Goal: Task Accomplishment & Management: Manage account settings

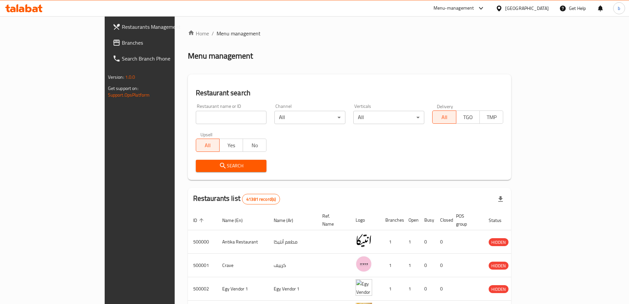
click at [547, 5] on div "[GEOGRAPHIC_DATA]" at bounding box center [527, 8] width 44 height 7
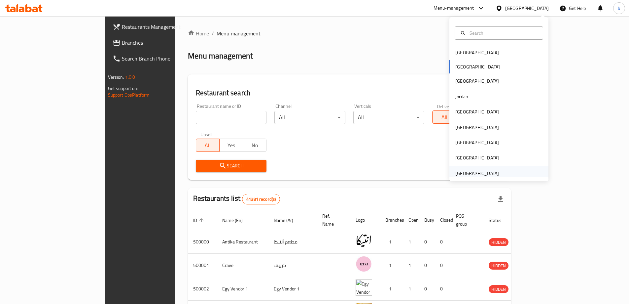
click at [455, 173] on div "[GEOGRAPHIC_DATA]" at bounding box center [477, 172] width 44 height 7
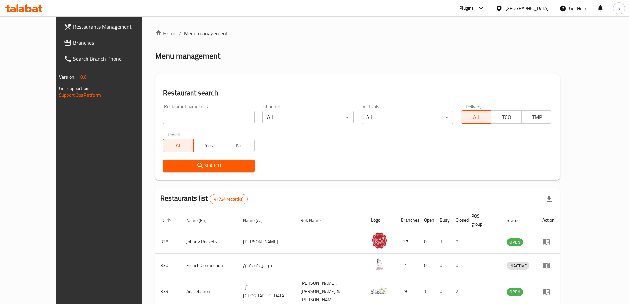
click at [73, 39] on span "Branches" at bounding box center [114, 43] width 83 height 8
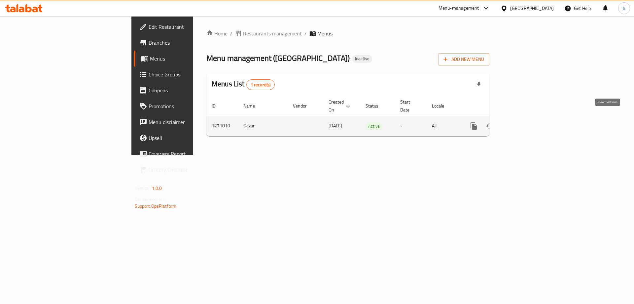
click at [529, 118] on link "enhanced table" at bounding box center [522, 126] width 16 height 16
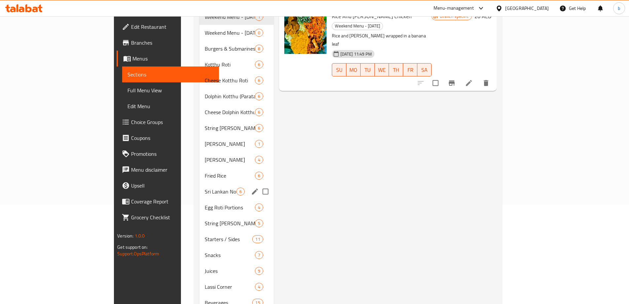
scroll to position [117, 0]
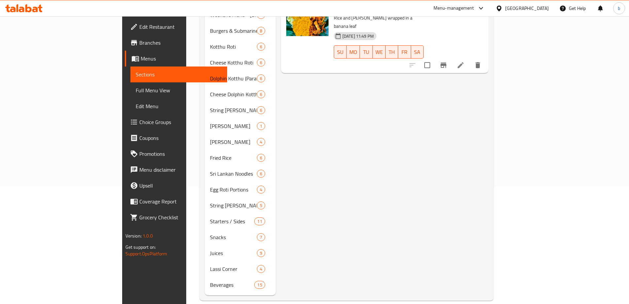
click at [139, 25] on span "Edit Restaurant" at bounding box center [180, 27] width 83 height 8
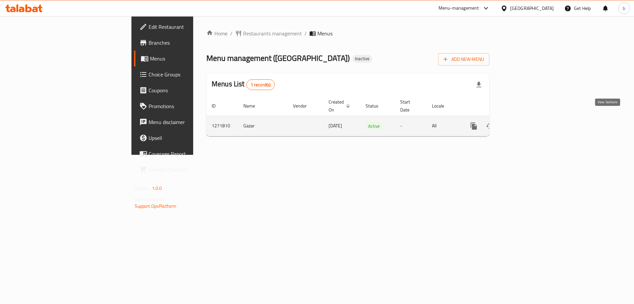
click at [529, 118] on link "enhanced table" at bounding box center [522, 126] width 16 height 16
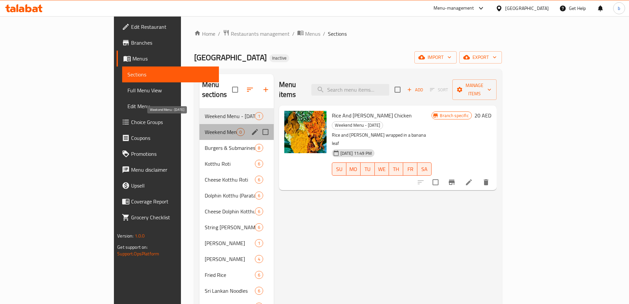
click at [205, 128] on span "Weekend Menu - Sunday" at bounding box center [221, 132] width 32 height 8
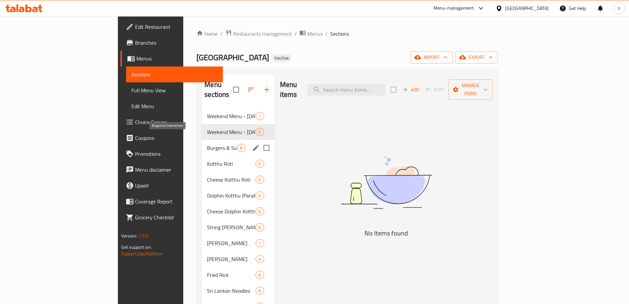
click at [207, 144] on span "Burgers & Submarines" at bounding box center [222, 148] width 30 height 8
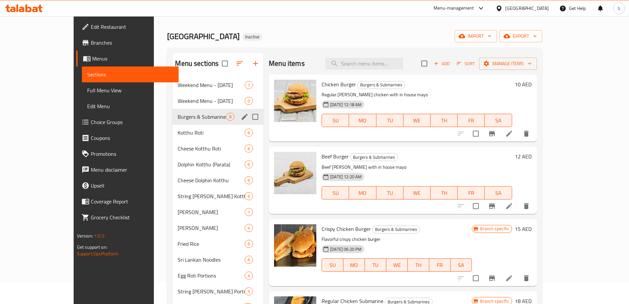
scroll to position [33, 0]
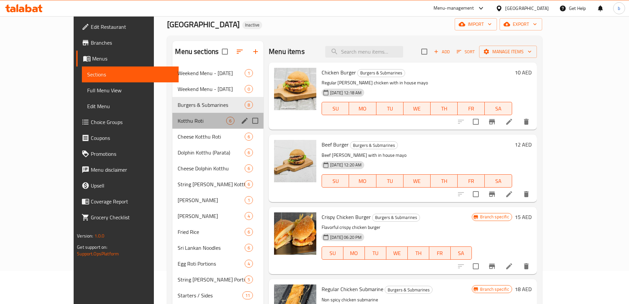
click at [172, 115] on div "Kotthu Roti 6" at bounding box center [217, 121] width 91 height 16
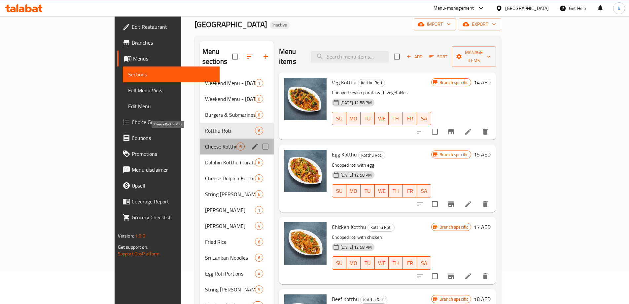
click at [205, 142] on span "Cheese Kotthu Roti" at bounding box center [220, 146] width 31 height 8
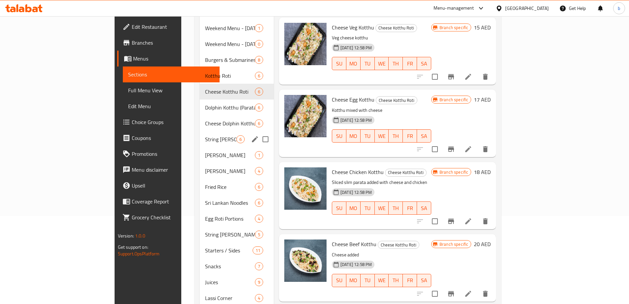
scroll to position [99, 0]
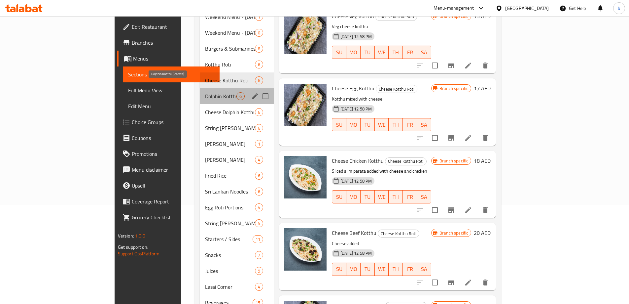
click at [205, 92] on span "Dolphin Kotthu (Parata)" at bounding box center [220, 96] width 31 height 8
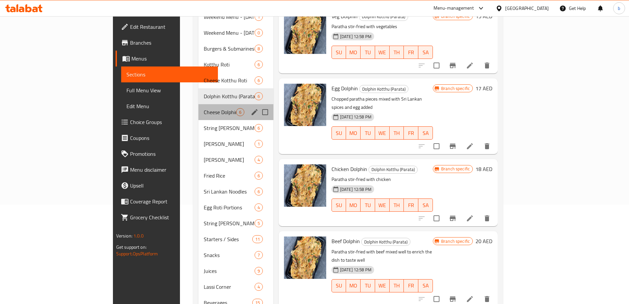
click at [199, 106] on div "Cheese Dolphin Kotthu 6" at bounding box center [236, 112] width 75 height 16
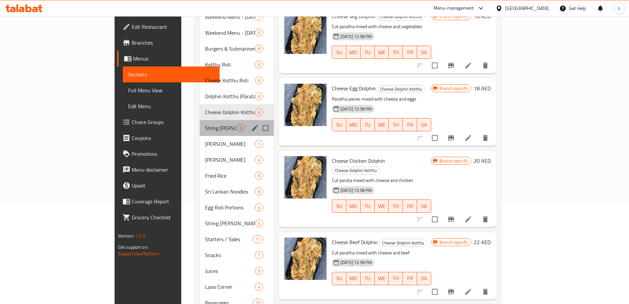
click at [200, 120] on div "String Hopper Kotthu 6" at bounding box center [237, 128] width 74 height 16
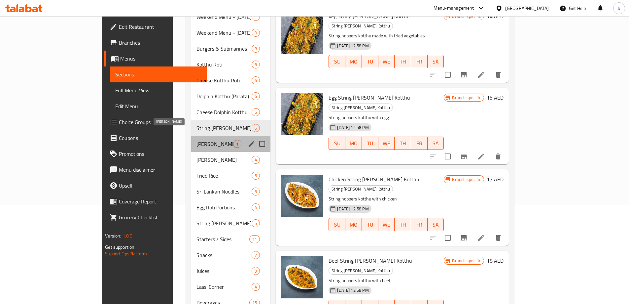
click at [197, 140] on span "Idiyappa Biriyani" at bounding box center [215, 144] width 37 height 8
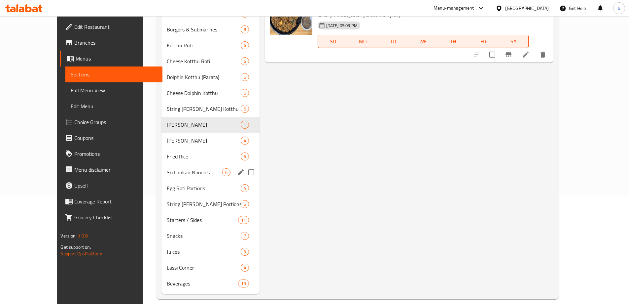
scroll to position [117, 0]
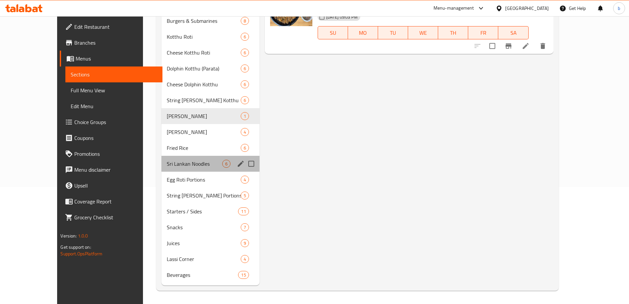
click at [191, 168] on div "Sri Lankan Noodles 6" at bounding box center [211, 164] width 98 height 16
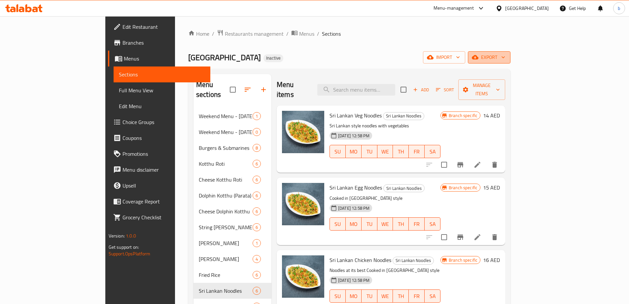
click at [505, 55] on span "export" at bounding box center [489, 57] width 32 height 8
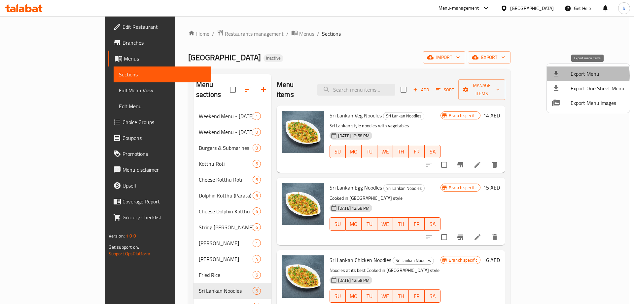
click at [578, 75] on span "Export Menu" at bounding box center [598, 74] width 54 height 8
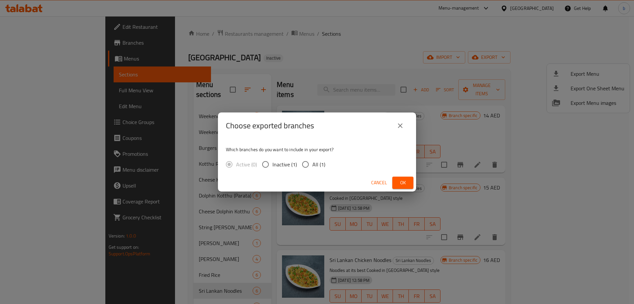
click at [303, 161] on input "All (1)" at bounding box center [306, 164] width 14 height 14
radio input "true"
click at [401, 177] on button "Ok" at bounding box center [402, 182] width 21 height 12
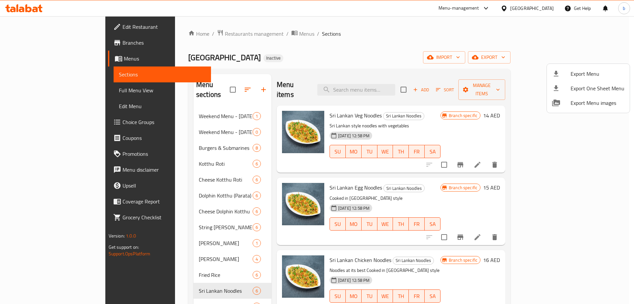
click at [512, 39] on div at bounding box center [317, 152] width 634 height 304
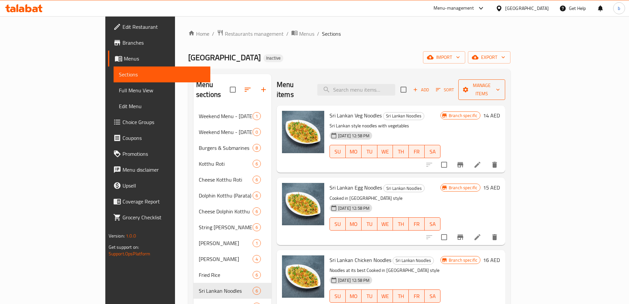
click at [501, 86] on icon "button" at bounding box center [498, 89] width 7 height 7
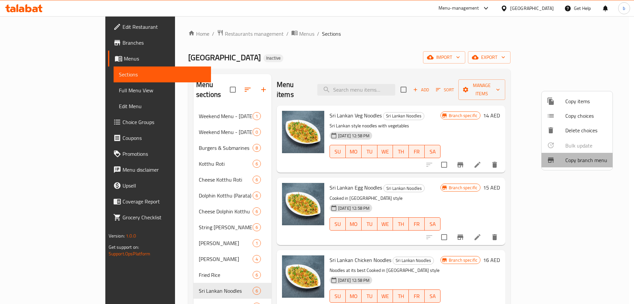
click at [581, 165] on li "Copy branch menu" at bounding box center [577, 160] width 71 height 15
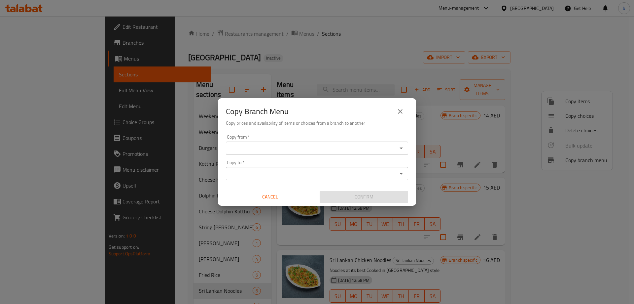
click at [317, 151] on input "Copy from   *" at bounding box center [311, 147] width 167 height 9
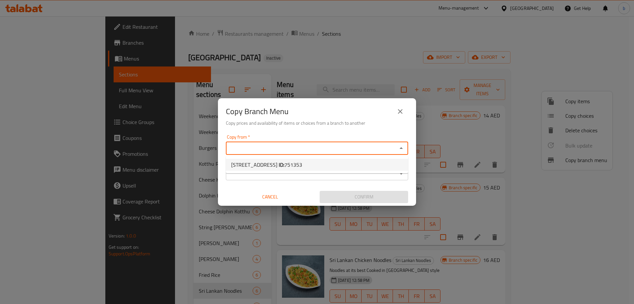
click at [302, 164] on span "751353" at bounding box center [293, 165] width 18 height 10
type input "Kotthu Street, Al Qusais 1"
click at [310, 165] on div "Copy to   * Copy to *" at bounding box center [317, 170] width 182 height 20
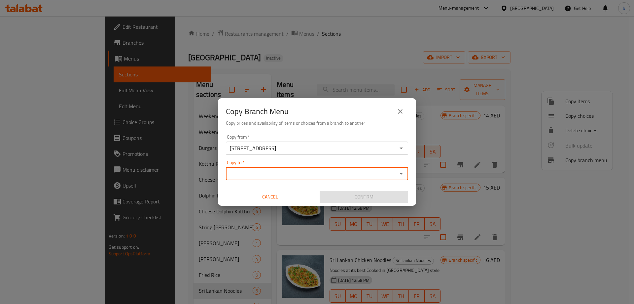
click at [310, 170] on input "Copy to   *" at bounding box center [311, 173] width 167 height 9
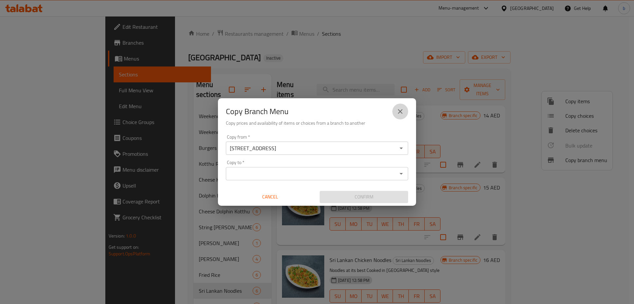
click at [397, 108] on icon "close" at bounding box center [400, 111] width 8 height 8
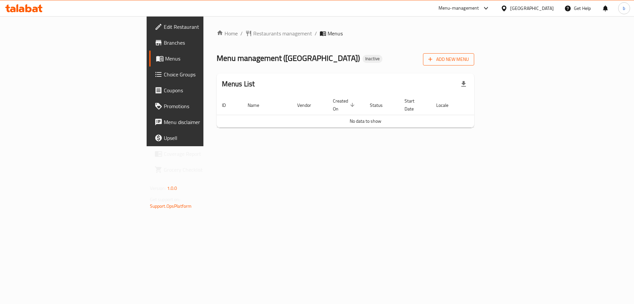
click at [469, 61] on span "Add New Menu" at bounding box center [448, 59] width 41 height 8
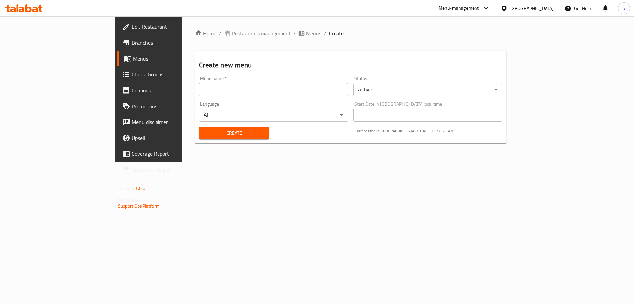
click at [206, 92] on input "text" at bounding box center [273, 89] width 149 height 13
type input "new menu"
click at [204, 131] on span "Create" at bounding box center [233, 133] width 59 height 8
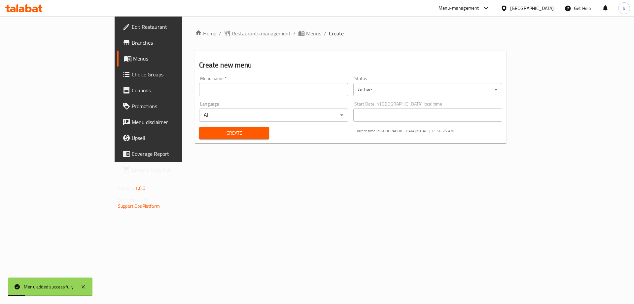
click at [124, 55] on icon at bounding box center [128, 59] width 8 height 8
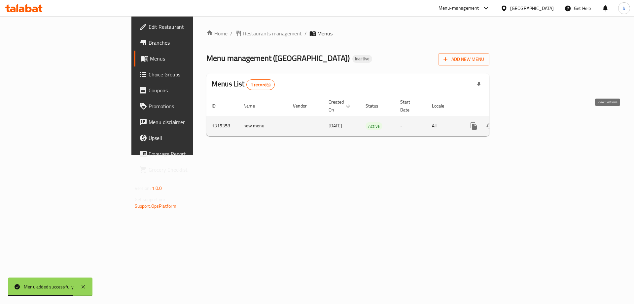
click at [525, 123] on icon "enhanced table" at bounding box center [522, 126] width 6 height 6
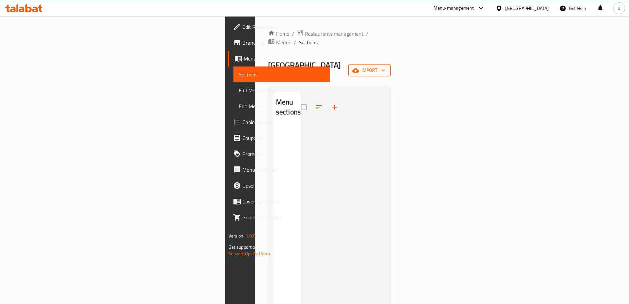
click at [385, 66] on span "import" at bounding box center [370, 70] width 32 height 8
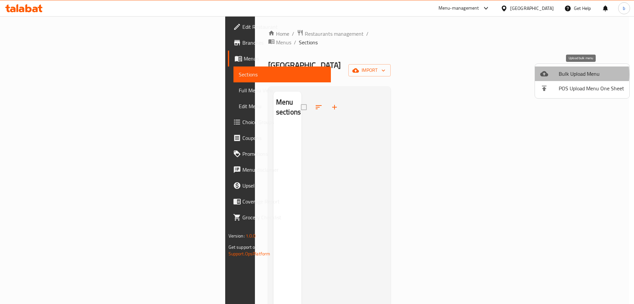
click at [569, 74] on span "Bulk Upload Menu" at bounding box center [591, 74] width 65 height 8
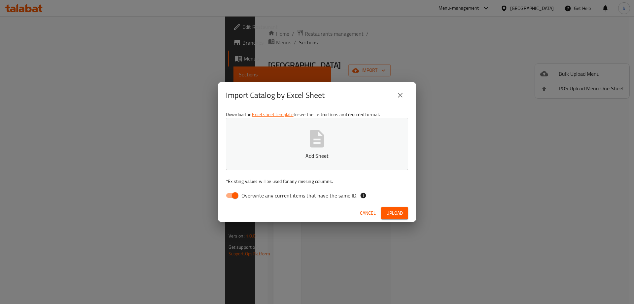
click at [236, 194] on input "Overwrite any current items that have the same ID." at bounding box center [235, 195] width 38 height 13
checkbox input "false"
click at [405, 213] on button "Upload" at bounding box center [394, 213] width 27 height 12
click at [398, 213] on span "Upload" at bounding box center [394, 213] width 17 height 8
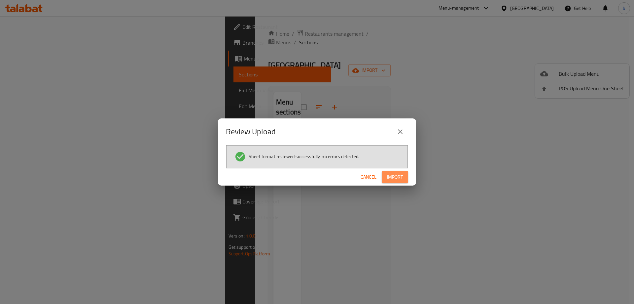
click at [393, 176] on span "Import" at bounding box center [395, 177] width 16 height 8
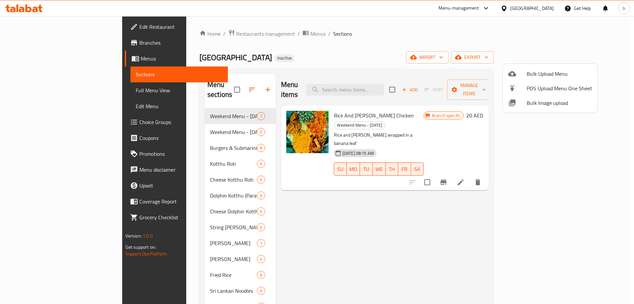
click at [291, 51] on div at bounding box center [317, 152] width 634 height 304
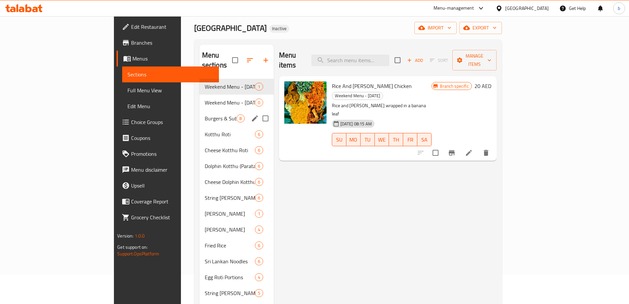
scroll to position [18, 0]
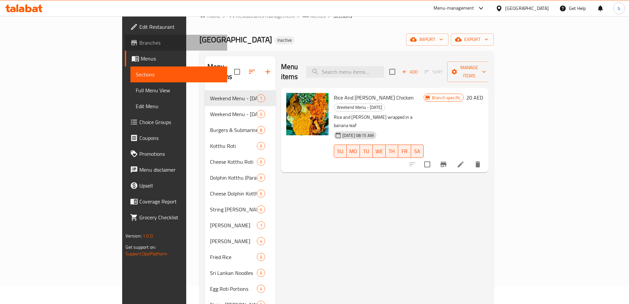
click at [139, 43] on span "Branches" at bounding box center [180, 43] width 83 height 8
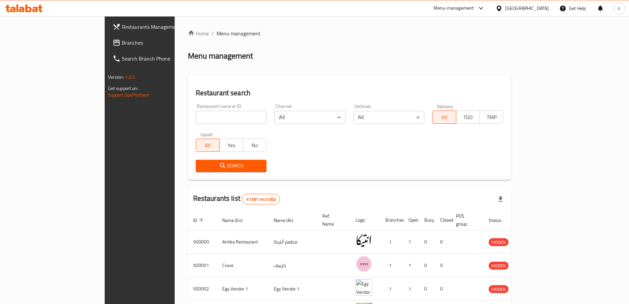
click at [122, 44] on span "Branches" at bounding box center [163, 43] width 83 height 8
click at [108, 94] on p "Get support on: Support.OpsPlatform" at bounding box center [159, 91] width 102 height 13
click at [122, 23] on span "Restaurants Management" at bounding box center [163, 27] width 83 height 8
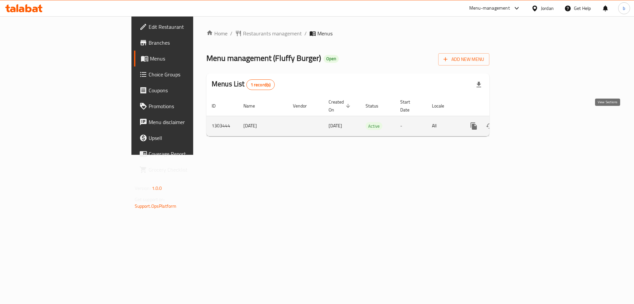
click at [529, 118] on link "enhanced table" at bounding box center [522, 126] width 16 height 16
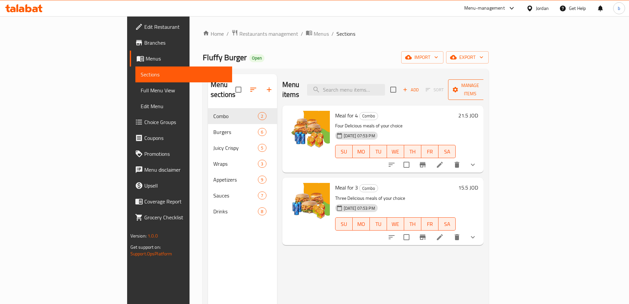
click at [487, 89] on span "Manage items" at bounding box center [471, 89] width 34 height 17
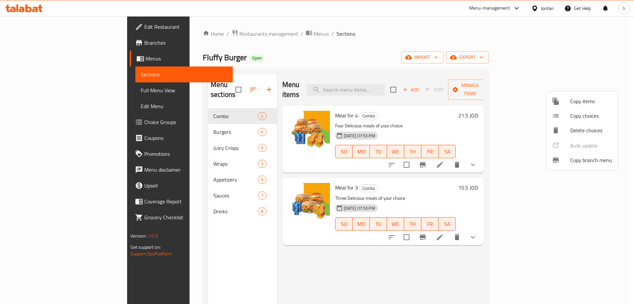
click at [583, 158] on span "Copy branch menu" at bounding box center [591, 160] width 42 height 8
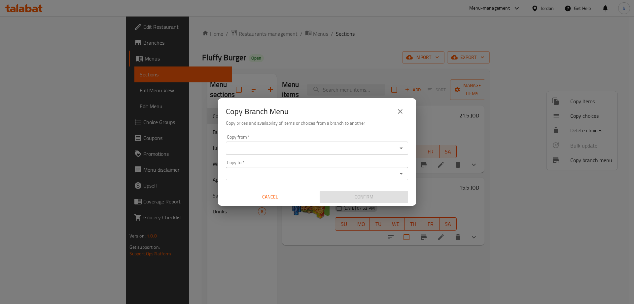
click at [340, 144] on input "Copy from   *" at bounding box center [311, 147] width 167 height 9
click at [281, 144] on input "Copy from   *" at bounding box center [311, 147] width 167 height 9
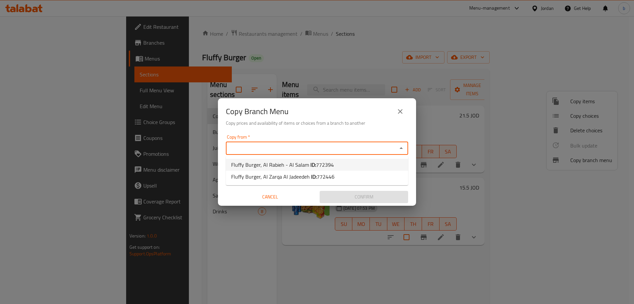
click at [295, 163] on span "Fluffy Burger, Al Rabieh - Al Salam ID: 772394" at bounding box center [282, 165] width 103 height 8
type input "Fluffy Burger, Al Rabieh - Al Salam"
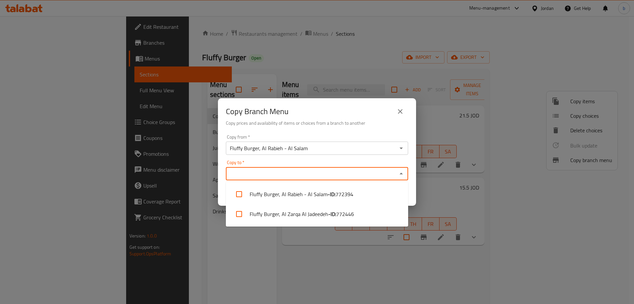
click at [297, 170] on input "Copy to   *" at bounding box center [311, 173] width 167 height 9
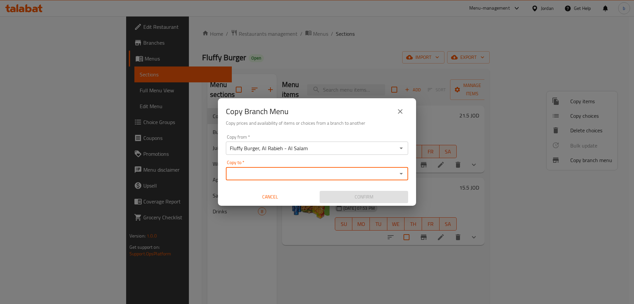
click at [243, 174] on input "Copy to   *" at bounding box center [311, 173] width 167 height 9
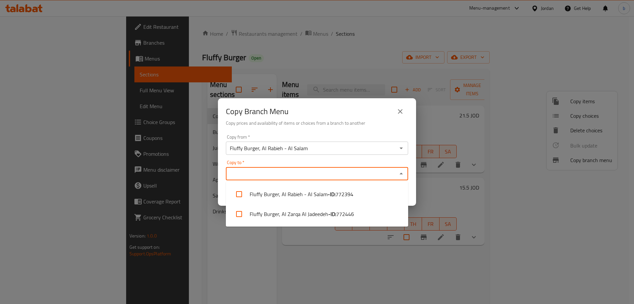
click at [397, 109] on icon "close" at bounding box center [400, 111] width 8 height 8
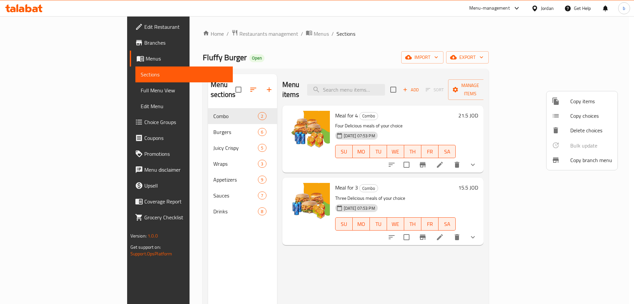
click at [501, 50] on div at bounding box center [317, 152] width 634 height 304
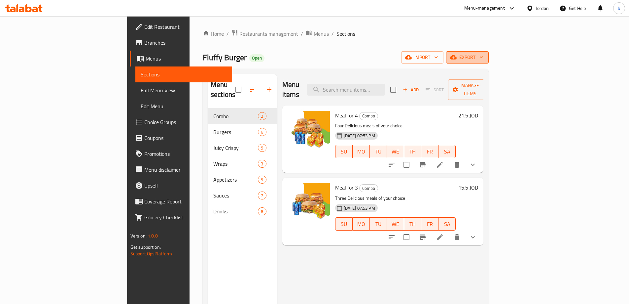
click at [484, 58] on span "export" at bounding box center [468, 57] width 32 height 8
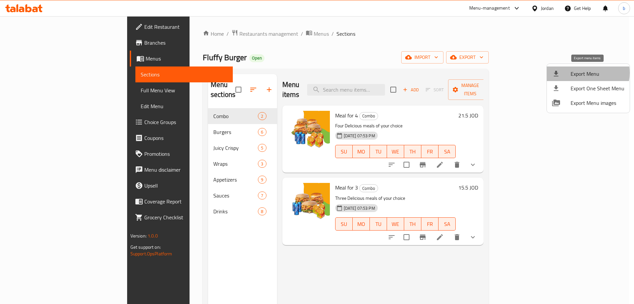
click at [585, 73] on span "Export Menu" at bounding box center [598, 74] width 54 height 8
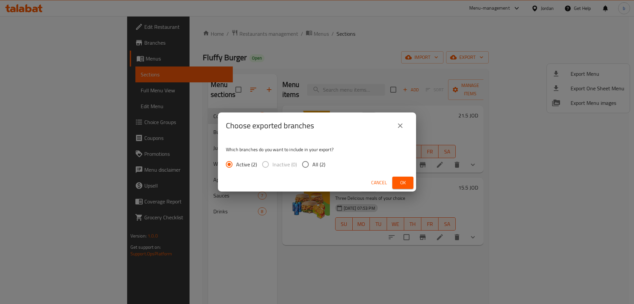
click at [308, 163] on input "All (2)" at bounding box center [306, 164] width 14 height 14
radio input "true"
click at [407, 180] on span "Ok" at bounding box center [403, 182] width 11 height 8
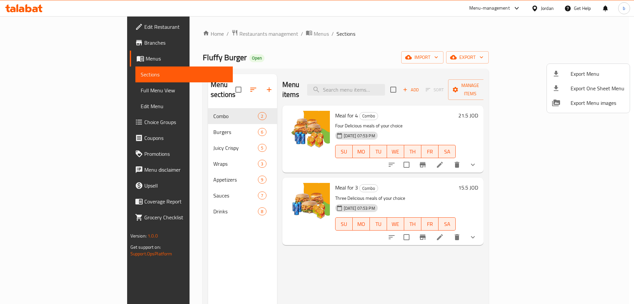
click at [436, 36] on div at bounding box center [317, 152] width 634 height 304
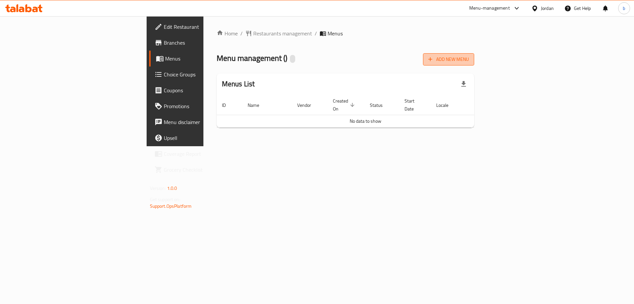
click at [433, 59] on icon "button" at bounding box center [431, 59] width 4 height 4
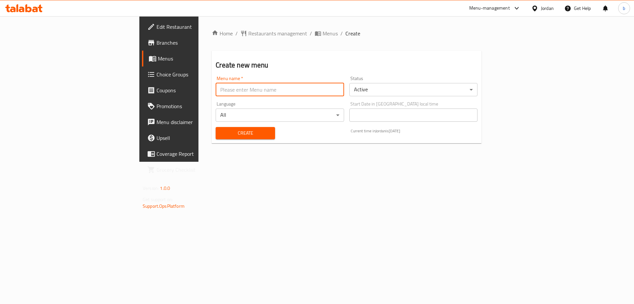
click at [217, 91] on input "text" at bounding box center [280, 89] width 128 height 13
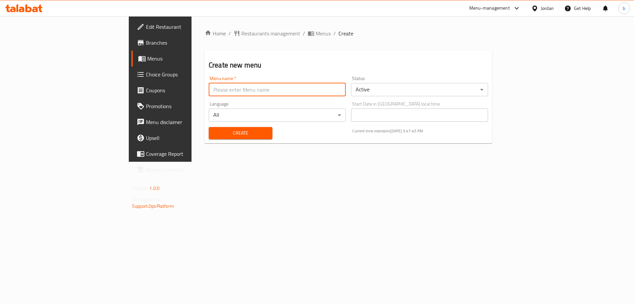
type input "new menu"
click at [205, 126] on div "Create" at bounding box center [241, 133] width 72 height 20
click at [214, 131] on span "Create" at bounding box center [240, 133] width 53 height 8
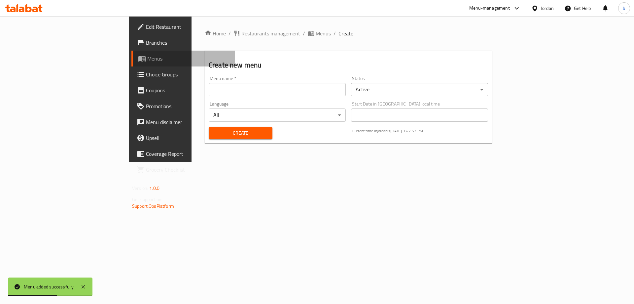
click at [147, 57] on span "Menus" at bounding box center [188, 59] width 82 height 8
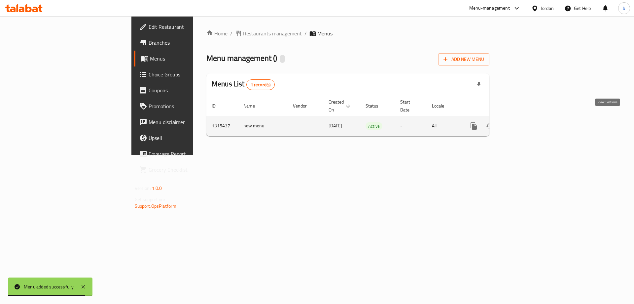
click at [529, 118] on link "enhanced table" at bounding box center [522, 126] width 16 height 16
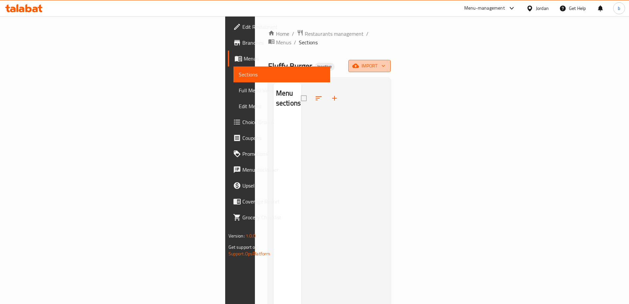
click at [385, 62] on span "import" at bounding box center [370, 66] width 32 height 8
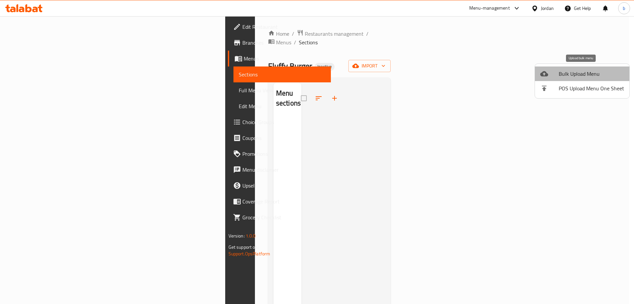
click at [588, 74] on span "Bulk Upload Menu" at bounding box center [591, 74] width 65 height 8
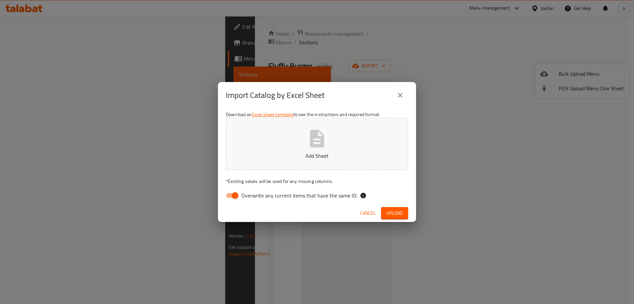
click at [235, 198] on input "Overwrite any current items that have the same ID." at bounding box center [235, 195] width 38 height 13
checkbox input "false"
click at [395, 212] on span "Upload" at bounding box center [394, 213] width 17 height 8
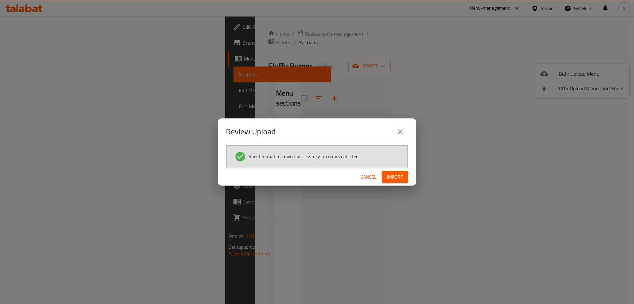
click at [399, 177] on span "Import" at bounding box center [395, 177] width 16 height 8
click at [391, 176] on span "Import" at bounding box center [395, 177] width 16 height 8
click at [405, 175] on button "Import" at bounding box center [395, 177] width 26 height 12
click at [392, 180] on span "Import" at bounding box center [395, 177] width 16 height 8
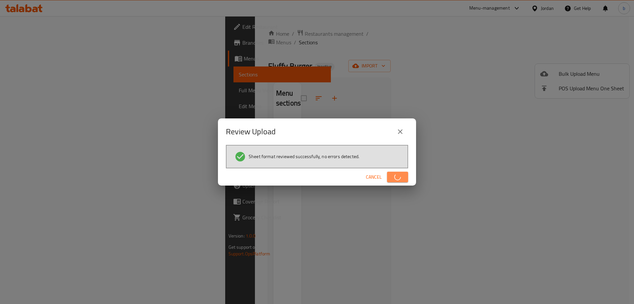
click at [392, 180] on button "button" at bounding box center [397, 176] width 21 height 11
click at [392, 180] on span "Import" at bounding box center [395, 177] width 16 height 8
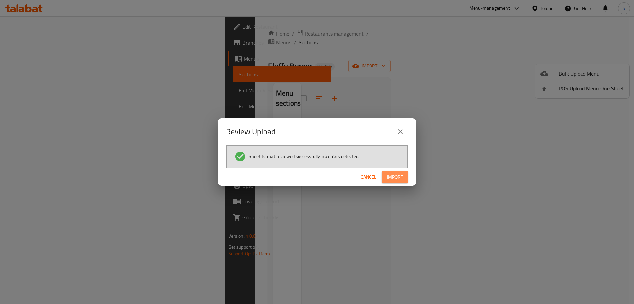
click at [392, 180] on span "Import" at bounding box center [395, 177] width 16 height 8
click at [392, 180] on button "Import" at bounding box center [395, 177] width 26 height 12
click at [392, 180] on button "button" at bounding box center [397, 176] width 21 height 11
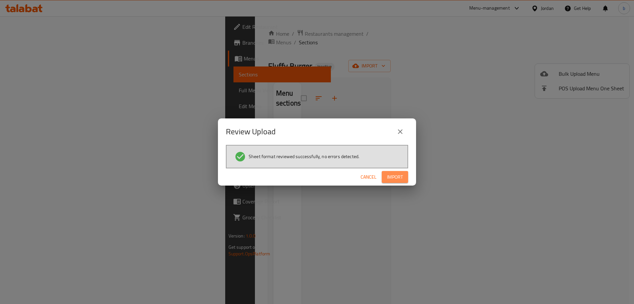
click at [395, 175] on span "Import" at bounding box center [395, 177] width 16 height 8
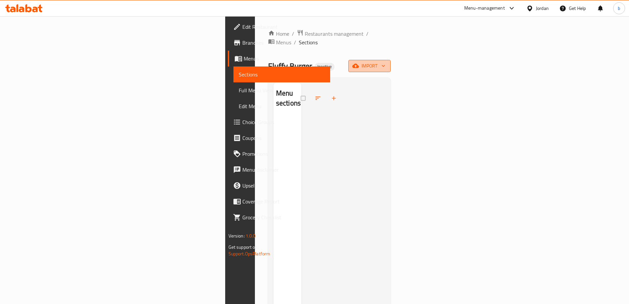
click at [391, 62] on button "import" at bounding box center [369, 66] width 42 height 12
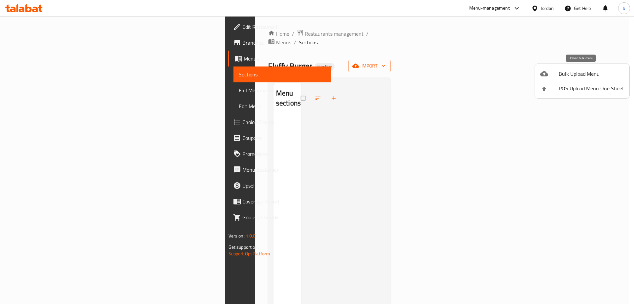
click at [578, 73] on span "Bulk Upload Menu" at bounding box center [591, 74] width 65 height 8
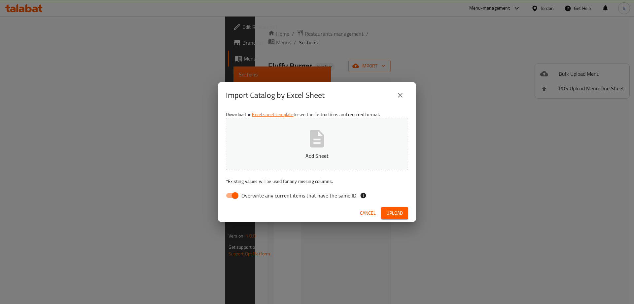
click at [237, 195] on input "Overwrite any current items that have the same ID." at bounding box center [235, 195] width 38 height 13
checkbox input "false"
click at [388, 216] on span "Upload" at bounding box center [394, 213] width 17 height 8
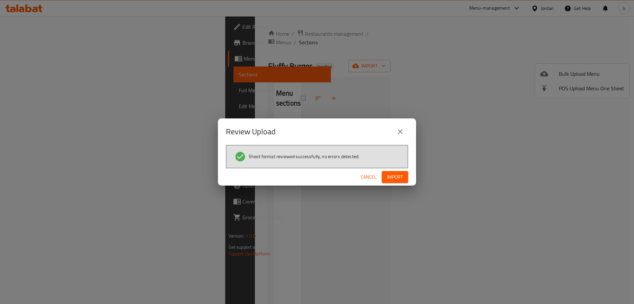
click at [398, 176] on span "Import" at bounding box center [395, 177] width 16 height 8
click at [387, 173] on span "Import" at bounding box center [395, 177] width 16 height 8
click at [395, 176] on span "Import" at bounding box center [395, 177] width 16 height 8
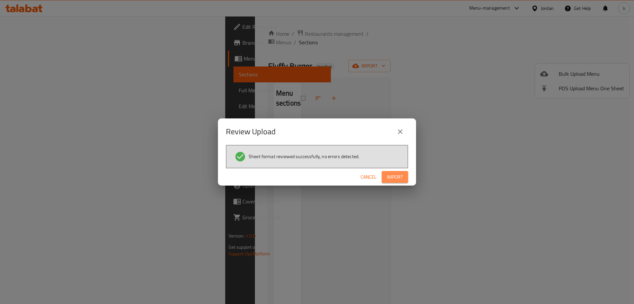
click at [395, 176] on span "Import" at bounding box center [395, 177] width 16 height 8
click at [395, 176] on icon "button" at bounding box center [397, 176] width 9 height 9
click at [396, 175] on span "Import" at bounding box center [395, 177] width 16 height 8
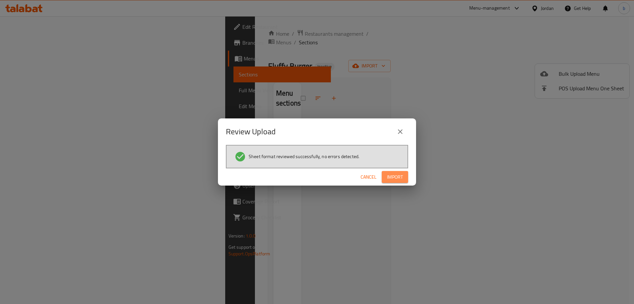
click at [396, 175] on span "Import" at bounding box center [395, 177] width 16 height 8
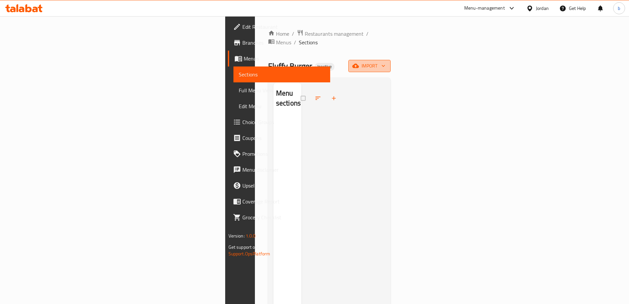
click at [385, 62] on span "import" at bounding box center [370, 66] width 32 height 8
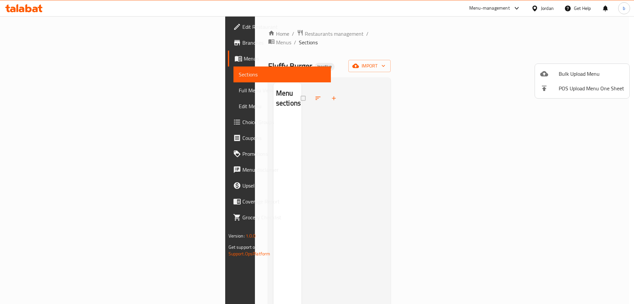
click at [583, 78] on span "Bulk Upload Menu" at bounding box center [591, 74] width 65 height 8
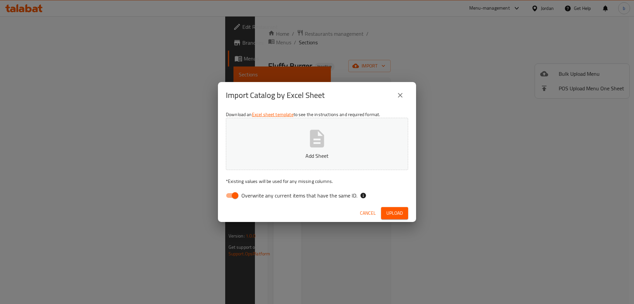
click at [238, 196] on input "Overwrite any current items that have the same ID." at bounding box center [235, 195] width 38 height 13
checkbox input "false"
click at [321, 147] on icon "button" at bounding box center [317, 138] width 21 height 21
click at [396, 210] on span "Upload" at bounding box center [394, 213] width 17 height 8
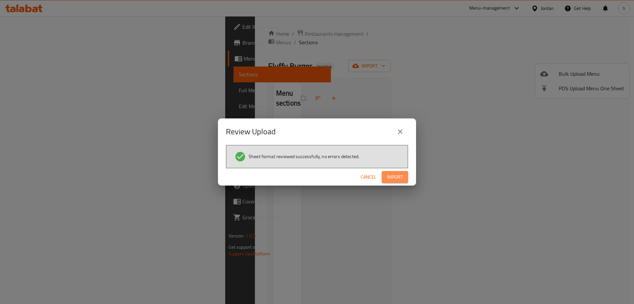
click at [402, 180] on span "Import" at bounding box center [395, 177] width 16 height 8
click at [423, 212] on div "Review Upload Sheet format reviewed successfully, no errors detected. Cancel Im…" at bounding box center [317, 152] width 634 height 304
click at [395, 180] on span "Import" at bounding box center [395, 177] width 16 height 8
click at [394, 182] on button "Import" at bounding box center [395, 177] width 26 height 12
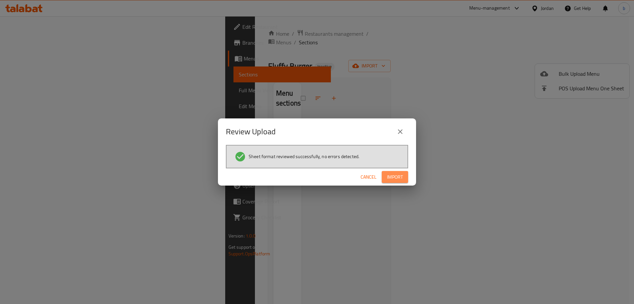
click at [398, 176] on span "Import" at bounding box center [395, 177] width 16 height 8
click at [398, 174] on span "Import" at bounding box center [395, 177] width 16 height 8
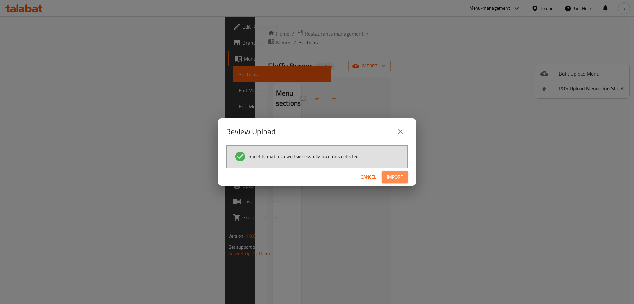
click at [393, 175] on span "Import" at bounding box center [395, 177] width 16 height 8
click at [401, 176] on span "Import" at bounding box center [395, 177] width 16 height 8
click at [392, 176] on span "Import" at bounding box center [395, 177] width 16 height 8
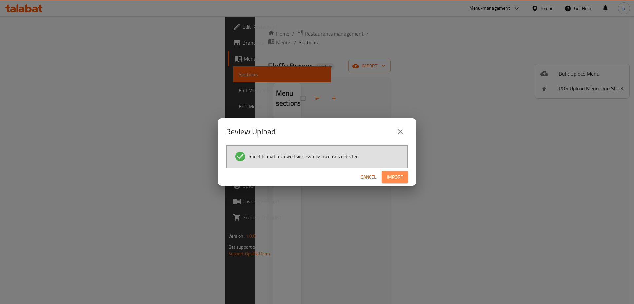
click at [401, 174] on span "Import" at bounding box center [395, 177] width 16 height 8
click at [407, 131] on button "close" at bounding box center [400, 132] width 16 height 16
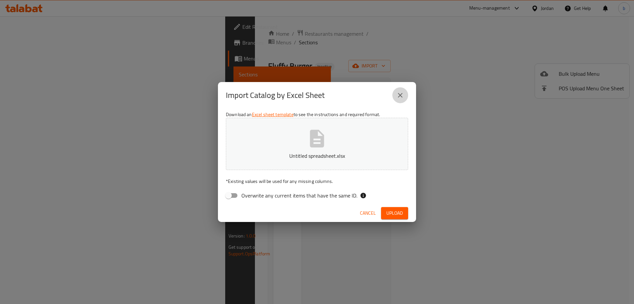
click at [402, 95] on icon "close" at bounding box center [400, 95] width 8 height 8
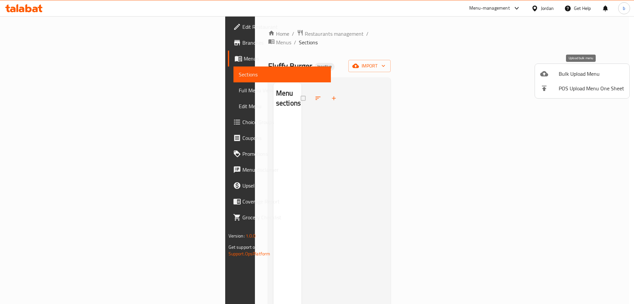
click at [569, 73] on span "Bulk Upload Menu" at bounding box center [591, 74] width 65 height 8
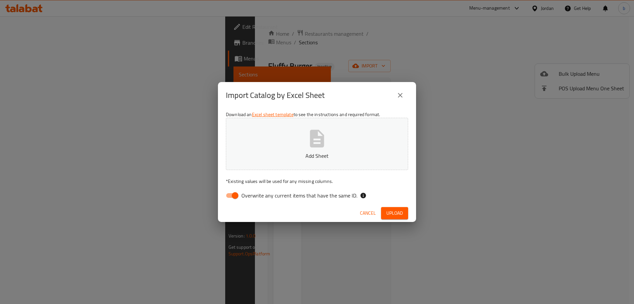
click at [232, 196] on input "Overwrite any current items that have the same ID." at bounding box center [235, 195] width 38 height 13
checkbox input "false"
click at [256, 156] on p "Add Sheet" at bounding box center [317, 156] width 162 height 8
click at [391, 213] on span "Upload" at bounding box center [394, 213] width 17 height 8
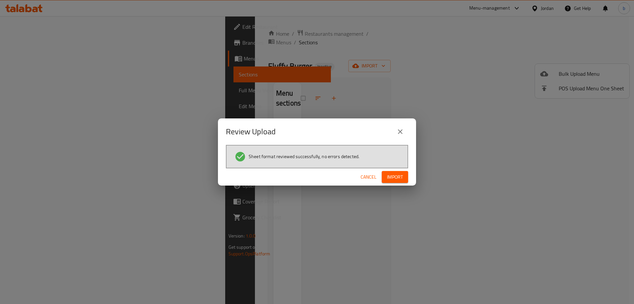
click at [387, 177] on span "Import" at bounding box center [395, 177] width 16 height 8
click at [400, 132] on icon "close" at bounding box center [400, 131] width 8 height 8
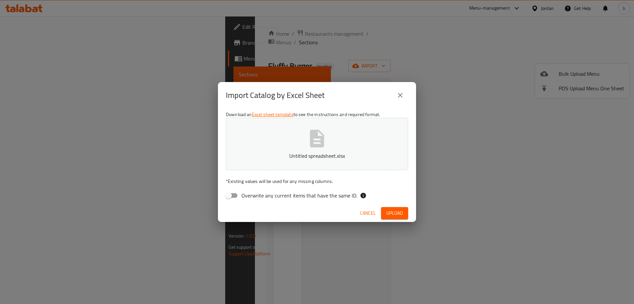
drag, startPoint x: 402, startPoint y: 86, endPoint x: 402, endPoint y: 93, distance: 7.3
click at [402, 93] on div "Import Catalog by Excel Sheet" at bounding box center [317, 95] width 198 height 26
click at [402, 93] on icon "close" at bounding box center [400, 95] width 8 height 8
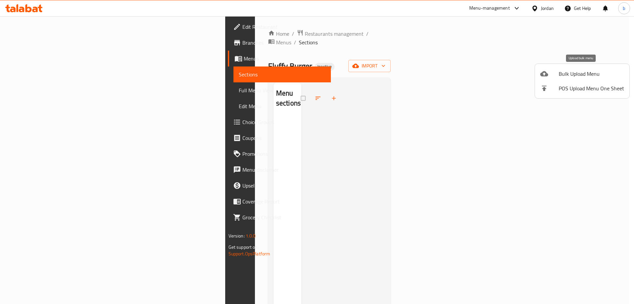
click at [558, 73] on div at bounding box center [549, 74] width 18 height 8
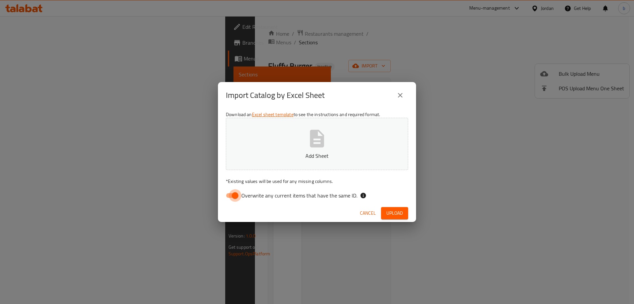
click at [228, 196] on input "Overwrite any current items that have the same ID." at bounding box center [235, 195] width 38 height 13
checkbox input "false"
click at [273, 137] on button "Add Sheet" at bounding box center [317, 144] width 182 height 52
click at [379, 205] on div "Cancel Upload" at bounding box center [317, 213] width 198 height 18
click at [388, 208] on button "Upload" at bounding box center [394, 213] width 27 height 12
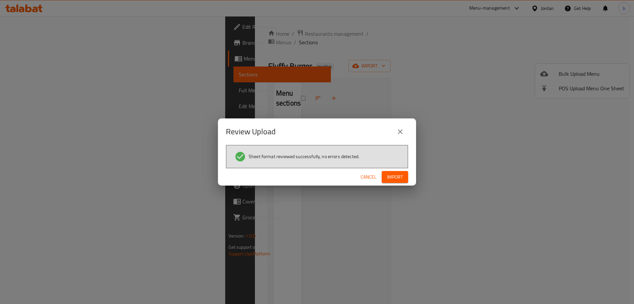
click at [396, 179] on span "Import" at bounding box center [395, 177] width 16 height 8
click at [61, 287] on icon at bounding box center [65, 286] width 8 height 8
click at [381, 177] on div "Cancel Import" at bounding box center [317, 177] width 198 height 18
click at [412, 175] on div "Cancel Import" at bounding box center [317, 177] width 198 height 18
click at [397, 179] on span "Import" at bounding box center [395, 177] width 16 height 8
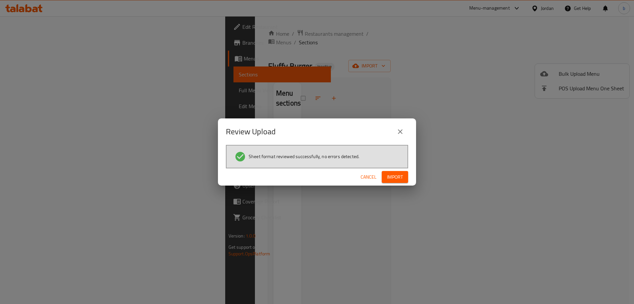
click at [393, 175] on span "Import" at bounding box center [395, 177] width 16 height 8
click at [402, 131] on icon "close" at bounding box center [400, 131] width 8 height 8
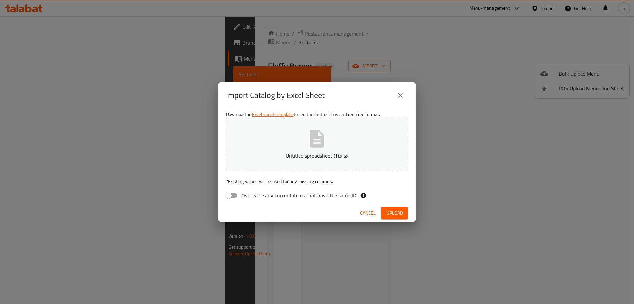
click at [402, 95] on icon "close" at bounding box center [400, 95] width 8 height 8
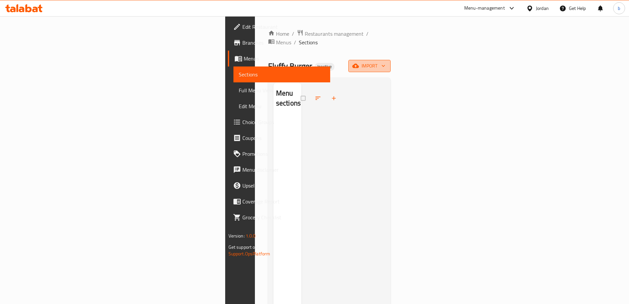
click at [385, 62] on span "import" at bounding box center [370, 66] width 32 height 8
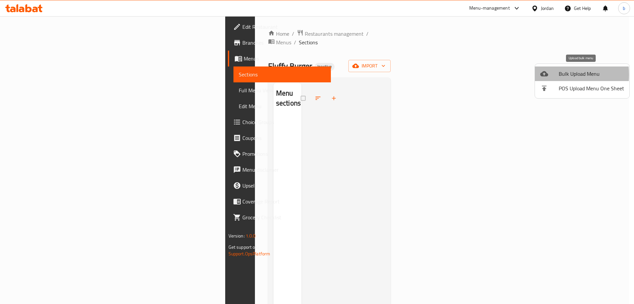
click at [544, 75] on icon at bounding box center [544, 74] width 8 height 8
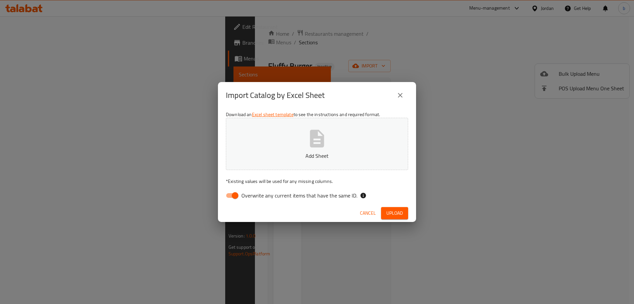
click at [234, 196] on input "Overwrite any current items that have the same ID." at bounding box center [235, 195] width 38 height 13
checkbox input "false"
click at [295, 135] on button "Add Sheet" at bounding box center [317, 144] width 182 height 52
click at [392, 205] on div "Cancel Upload" at bounding box center [317, 213] width 198 height 18
click at [393, 212] on span "Upload" at bounding box center [394, 213] width 17 height 8
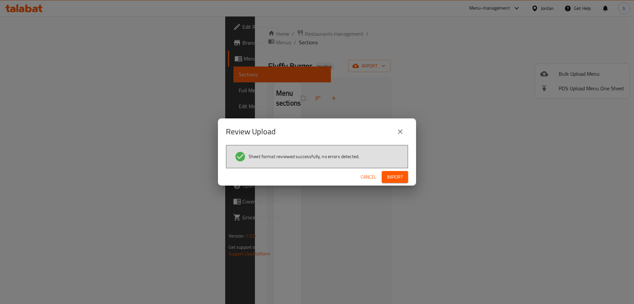
click at [391, 174] on span "Import" at bounding box center [395, 177] width 16 height 8
click at [43, 285] on div "Import is failed" at bounding box center [40, 286] width 32 height 7
click at [423, 159] on div "Review Upload Sheet format reviewed successfully, no errors detected. Cancel Im…" at bounding box center [317, 152] width 634 height 304
click at [396, 175] on span "Import" at bounding box center [395, 177] width 16 height 8
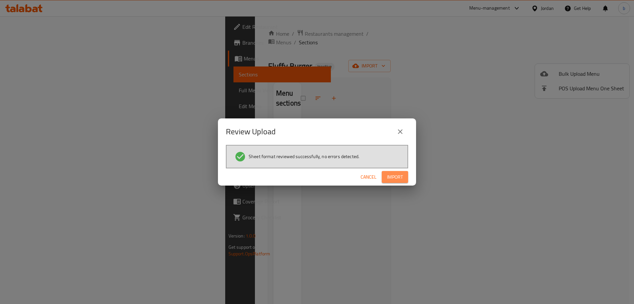
click at [396, 175] on span "Import" at bounding box center [395, 177] width 16 height 8
click at [391, 174] on span "Import" at bounding box center [395, 177] width 16 height 8
click at [392, 173] on span "Import" at bounding box center [395, 177] width 16 height 8
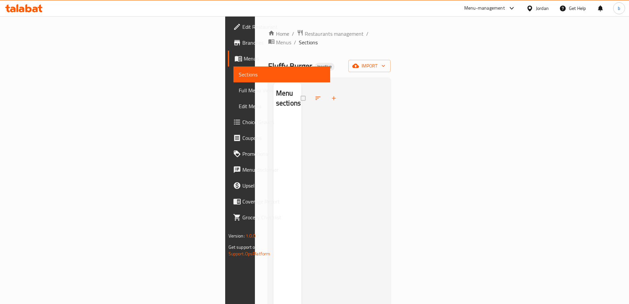
click at [244, 59] on span "Menus" at bounding box center [284, 59] width 81 height 8
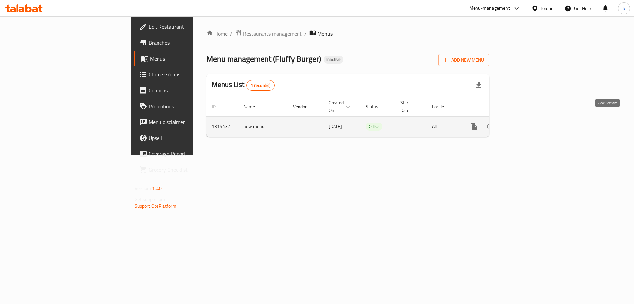
click at [526, 123] on icon "enhanced table" at bounding box center [522, 127] width 8 height 8
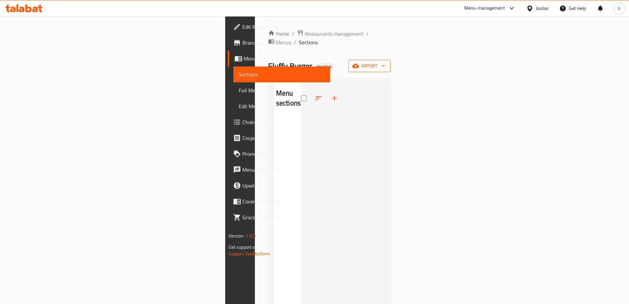
click at [359, 62] on icon "button" at bounding box center [355, 65] width 7 height 7
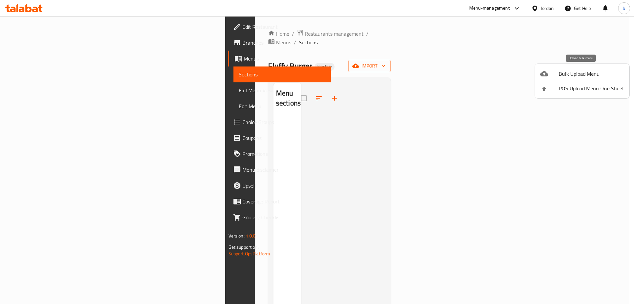
click at [579, 75] on span "Bulk Upload Menu" at bounding box center [591, 74] width 65 height 8
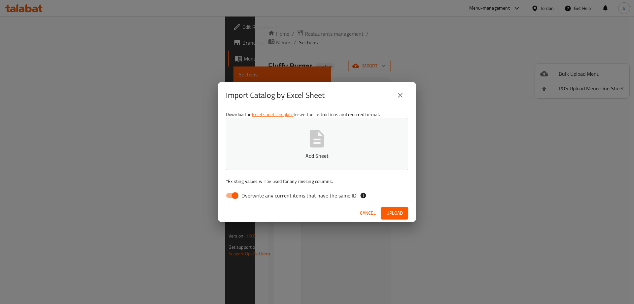
click at [239, 194] on input "Overwrite any current items that have the same ID." at bounding box center [235, 195] width 38 height 13
checkbox input "false"
click at [401, 212] on span "Upload" at bounding box center [394, 213] width 17 height 8
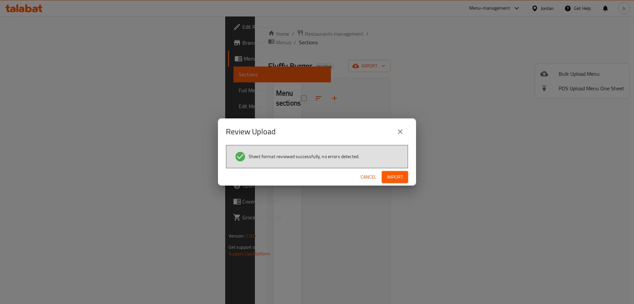
click at [404, 173] on button "Import" at bounding box center [395, 177] width 26 height 12
click at [65, 286] on icon at bounding box center [64, 286] width 3 height 3
click at [398, 131] on icon "close" at bounding box center [400, 131] width 8 height 8
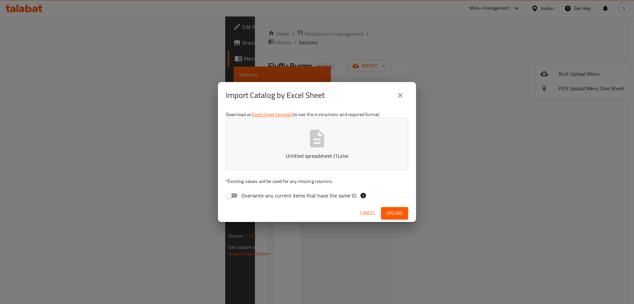
click at [405, 99] on button "close" at bounding box center [400, 95] width 16 height 16
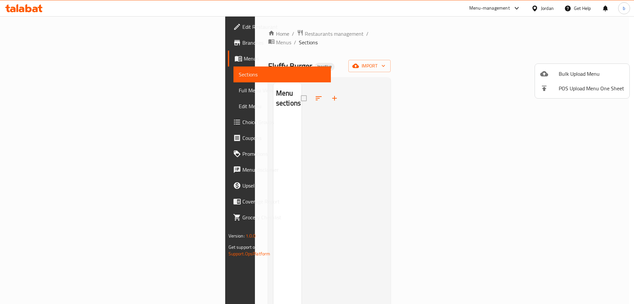
click at [68, 36] on div at bounding box center [317, 152] width 634 height 304
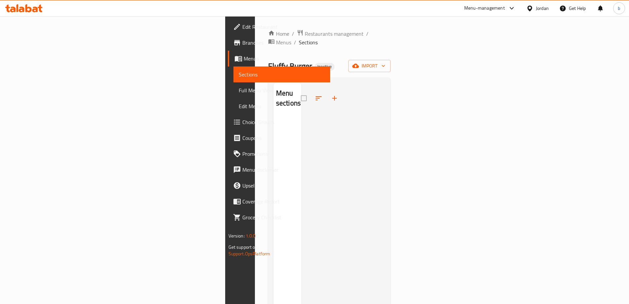
click at [242, 45] on span "Branches" at bounding box center [283, 43] width 83 height 8
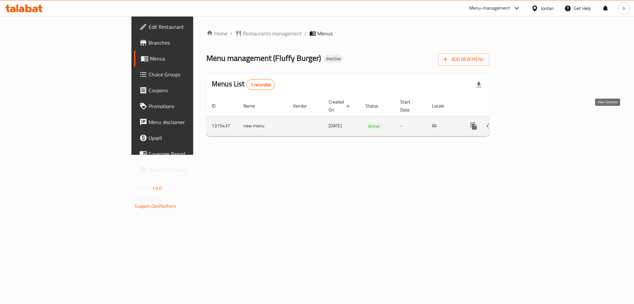
click at [525, 123] on icon "enhanced table" at bounding box center [522, 126] width 6 height 6
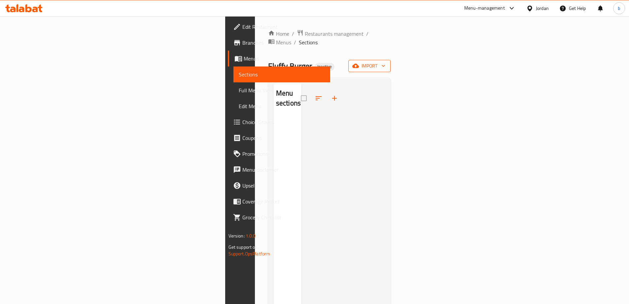
click at [385, 62] on span "import" at bounding box center [370, 66] width 32 height 8
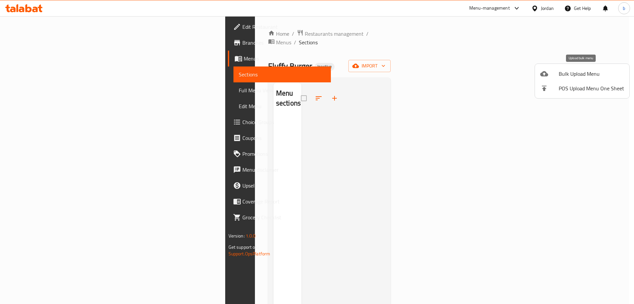
click at [576, 74] on span "Bulk Upload Menu" at bounding box center [591, 74] width 65 height 8
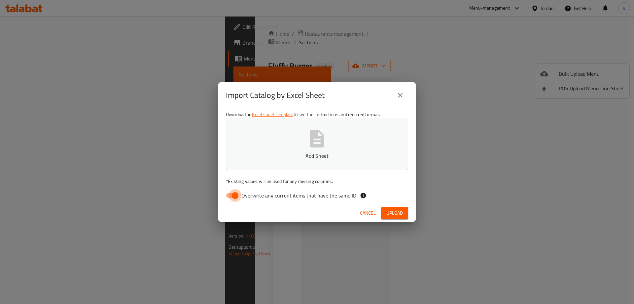
click at [225, 196] on input "Overwrite any current items that have the same ID." at bounding box center [235, 195] width 38 height 13
checkbox input "false"
click at [399, 216] on span "Upload" at bounding box center [394, 213] width 17 height 8
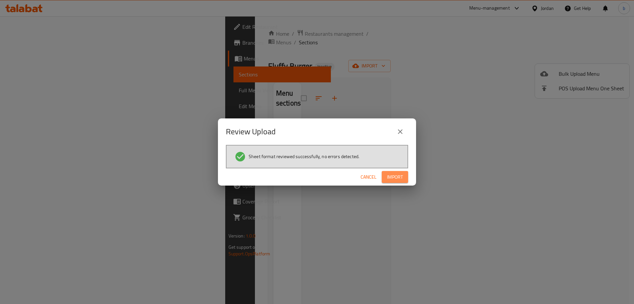
click at [390, 179] on span "Import" at bounding box center [395, 177] width 16 height 8
click at [371, 176] on span "Cancel" at bounding box center [369, 177] width 16 height 8
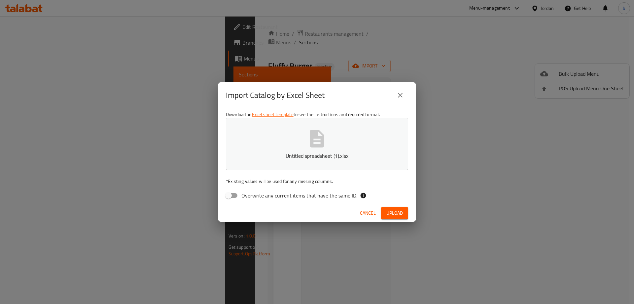
click at [410, 211] on div "Cancel Upload" at bounding box center [317, 213] width 198 height 18
click at [401, 212] on span "Upload" at bounding box center [394, 213] width 17 height 8
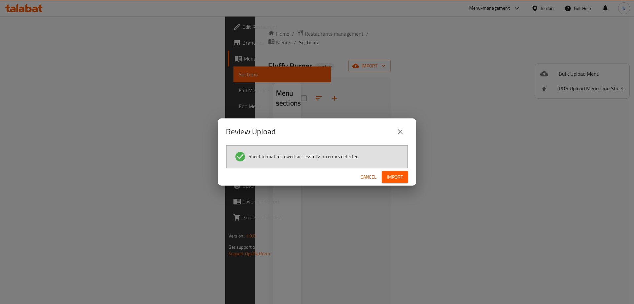
click at [402, 179] on span "Import" at bounding box center [395, 177] width 16 height 8
click at [405, 133] on button "close" at bounding box center [400, 132] width 16 height 16
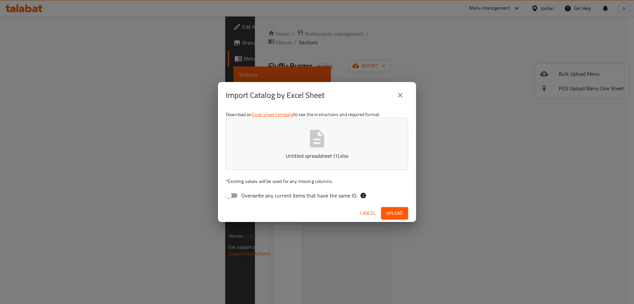
click at [394, 101] on div "Import Catalog by Excel Sheet" at bounding box center [317, 95] width 182 height 16
click at [402, 97] on icon "close" at bounding box center [400, 95] width 5 height 5
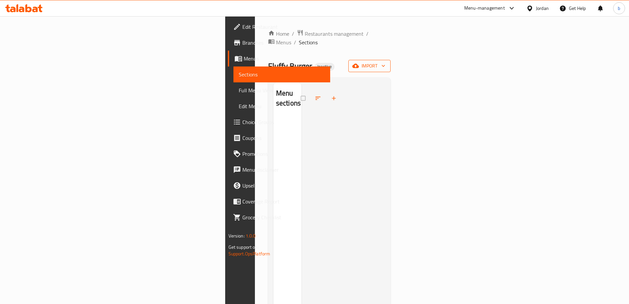
click at [385, 62] on span "import" at bounding box center [370, 66] width 32 height 8
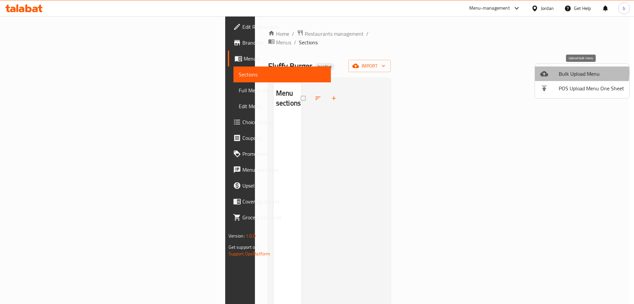
click at [571, 73] on span "Bulk Upload Menu" at bounding box center [591, 74] width 65 height 8
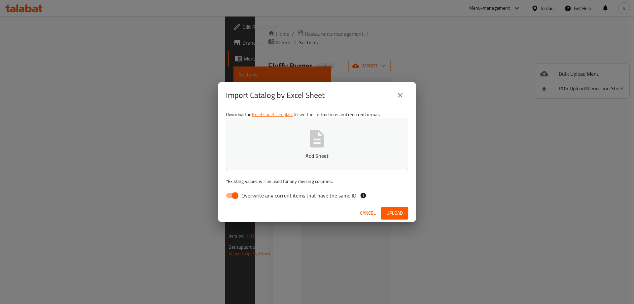
click at [237, 196] on input "Overwrite any current items that have the same ID." at bounding box center [235, 195] width 38 height 13
checkbox input "false"
click at [404, 218] on button "Upload" at bounding box center [394, 213] width 27 height 12
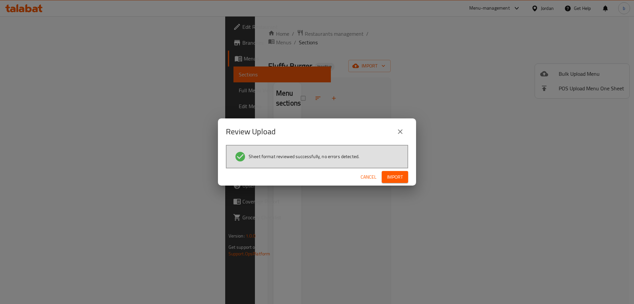
click at [396, 174] on span "Import" at bounding box center [395, 177] width 16 height 8
click at [390, 178] on span "Import" at bounding box center [395, 177] width 16 height 8
click at [386, 177] on button "Import" at bounding box center [395, 177] width 26 height 12
click at [408, 132] on button "close" at bounding box center [400, 132] width 16 height 16
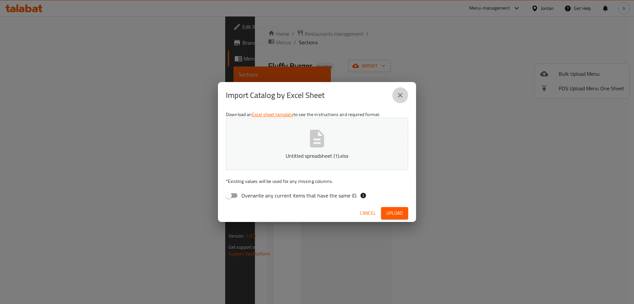
click at [401, 95] on icon "close" at bounding box center [400, 95] width 8 height 8
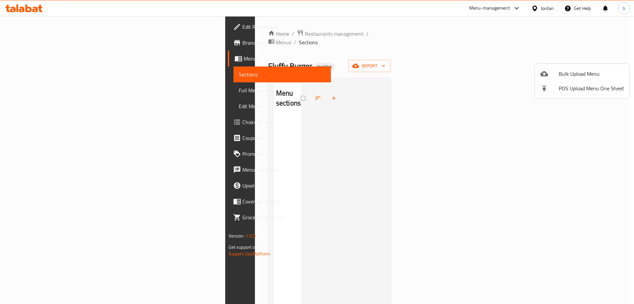
click at [40, 27] on div at bounding box center [317, 152] width 634 height 304
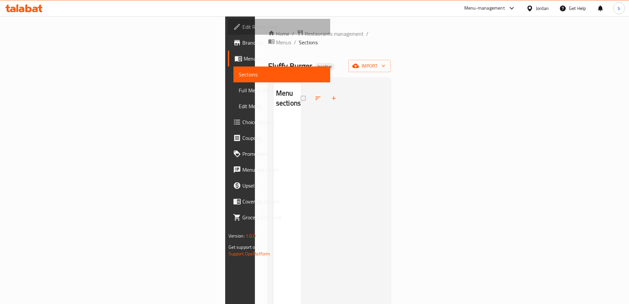
click at [242, 24] on span "Edit Restaurant" at bounding box center [283, 27] width 83 height 8
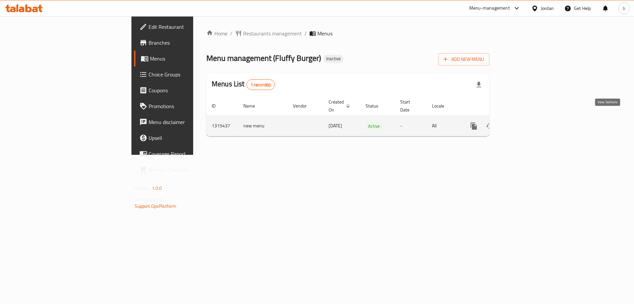
click at [526, 122] on icon "enhanced table" at bounding box center [522, 126] width 8 height 8
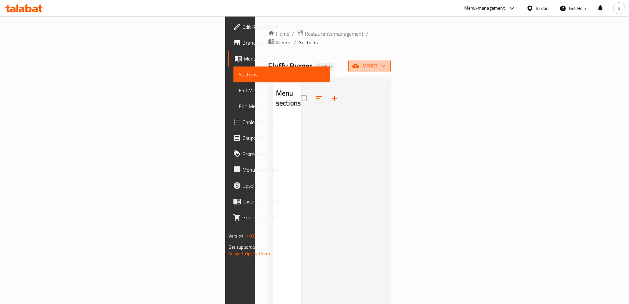
click at [385, 62] on span "import" at bounding box center [370, 66] width 32 height 8
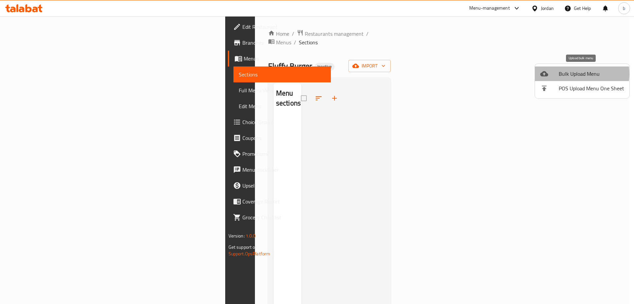
click at [573, 74] on span "Bulk Upload Menu" at bounding box center [591, 74] width 65 height 8
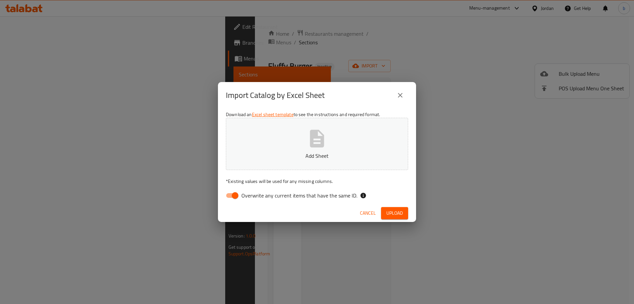
click at [230, 195] on input "Overwrite any current items that have the same ID." at bounding box center [235, 195] width 38 height 13
checkbox input "false"
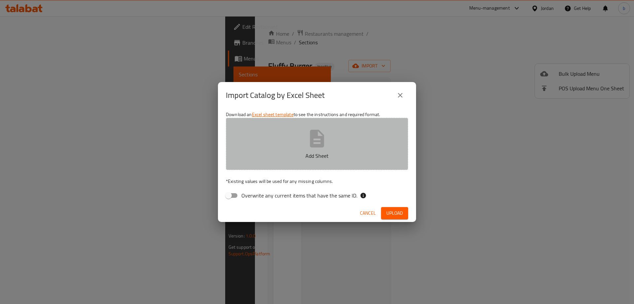
click at [305, 151] on button "Add Sheet" at bounding box center [317, 144] width 182 height 52
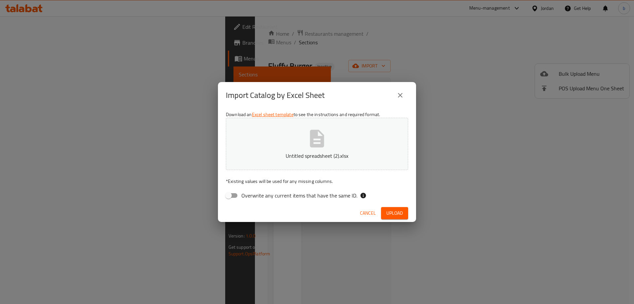
click at [387, 213] on span "Upload" at bounding box center [394, 213] width 17 height 8
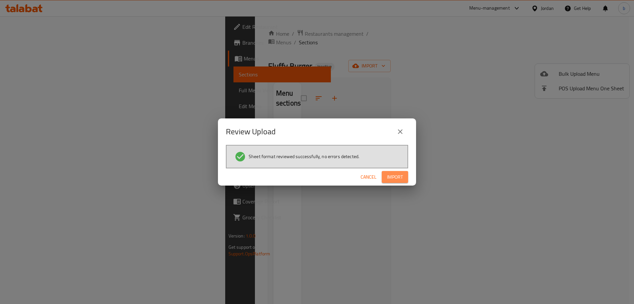
click at [394, 175] on span "Import" at bounding box center [395, 177] width 16 height 8
click at [397, 130] on icon "close" at bounding box center [400, 131] width 8 height 8
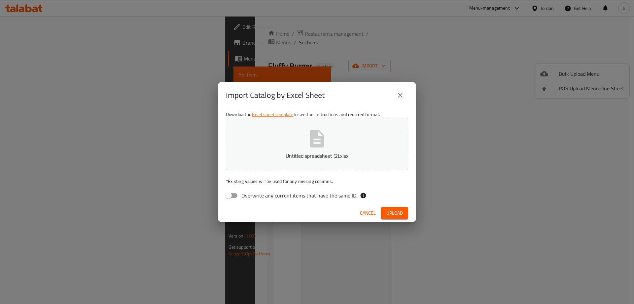
click at [399, 93] on icon "close" at bounding box center [400, 95] width 5 height 5
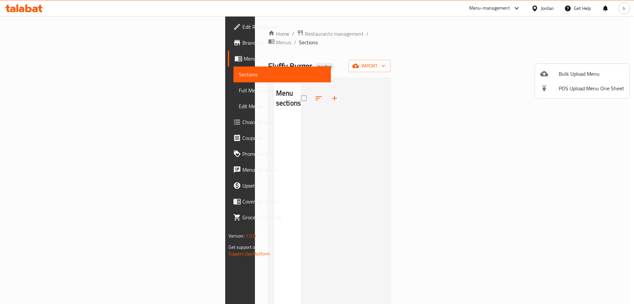
click at [48, 29] on div at bounding box center [317, 152] width 634 height 304
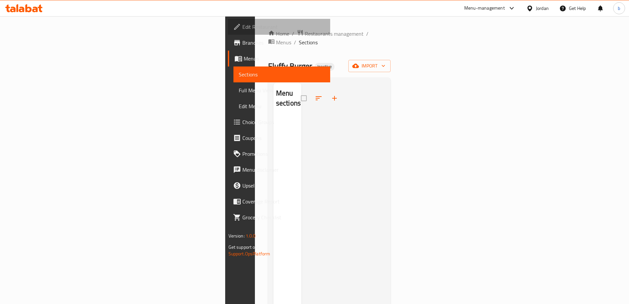
click at [242, 29] on span "Edit Restaurant" at bounding box center [283, 27] width 83 height 8
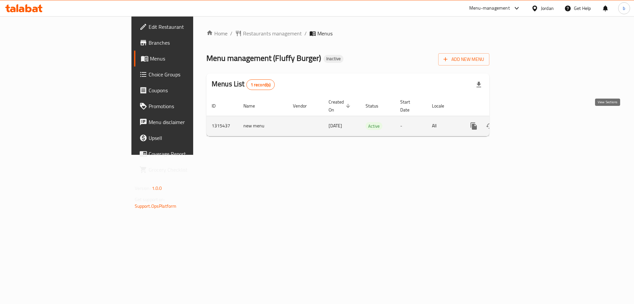
click at [526, 122] on icon "enhanced table" at bounding box center [522, 126] width 8 height 8
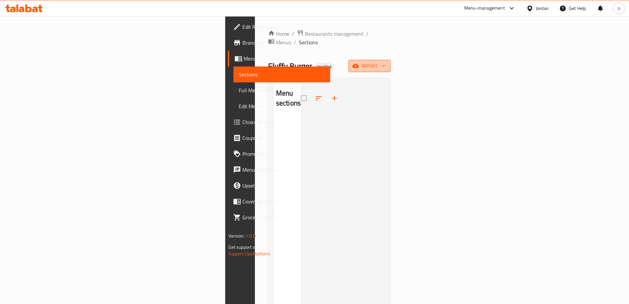
click at [385, 62] on span "import" at bounding box center [370, 66] width 32 height 8
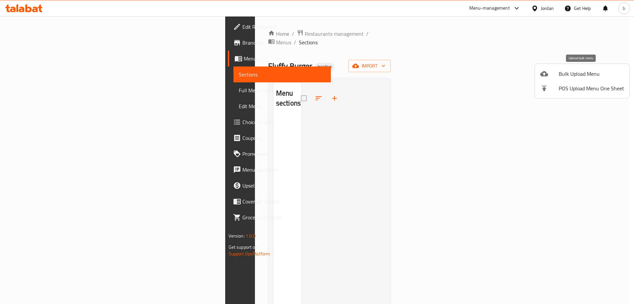
click at [576, 73] on span "Bulk Upload Menu" at bounding box center [591, 74] width 65 height 8
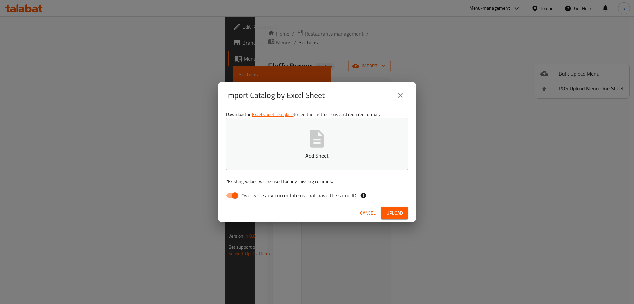
click at [256, 195] on span "Overwrite any current items that have the same ID." at bounding box center [299, 195] width 116 height 8
click at [254, 195] on input "Overwrite any current items that have the same ID." at bounding box center [235, 195] width 38 height 13
checkbox input "false"
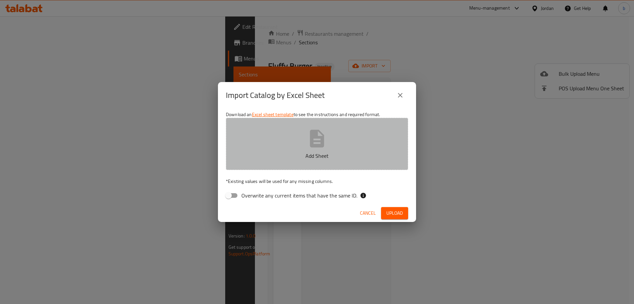
click at [297, 158] on p "Add Sheet" at bounding box center [317, 156] width 162 height 8
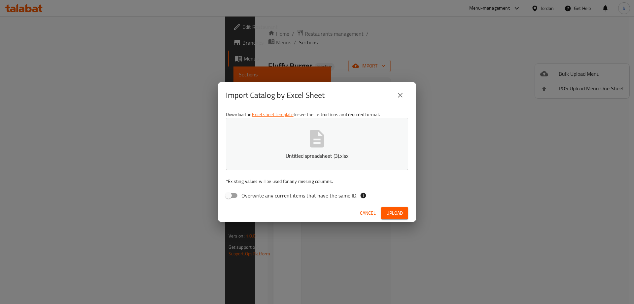
click at [400, 210] on span "Upload" at bounding box center [394, 213] width 17 height 8
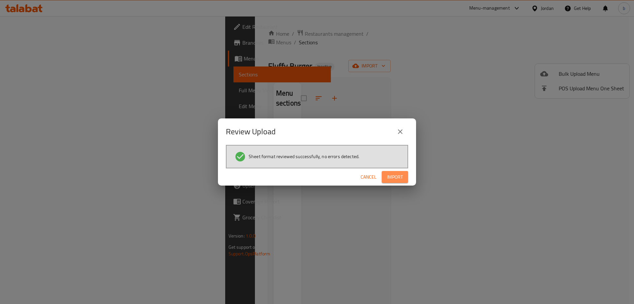
click at [391, 179] on span "Import" at bounding box center [395, 177] width 16 height 8
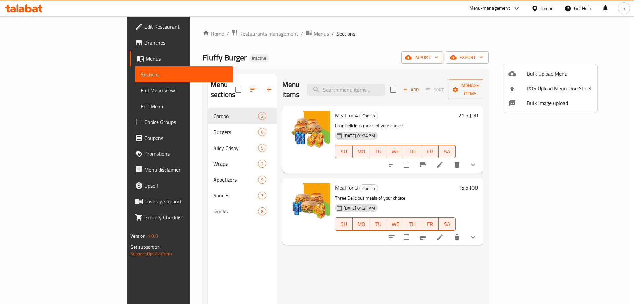
click at [367, 59] on div at bounding box center [317, 152] width 634 height 304
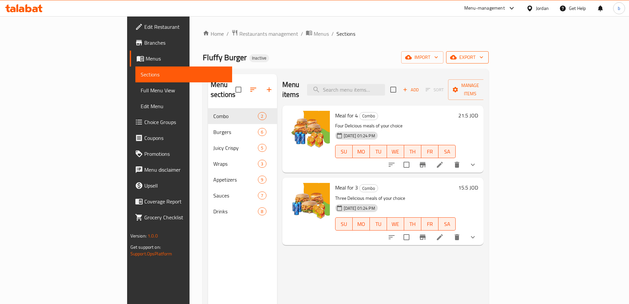
click at [484, 56] on span "export" at bounding box center [468, 57] width 32 height 8
